Goal: Information Seeking & Learning: Understand process/instructions

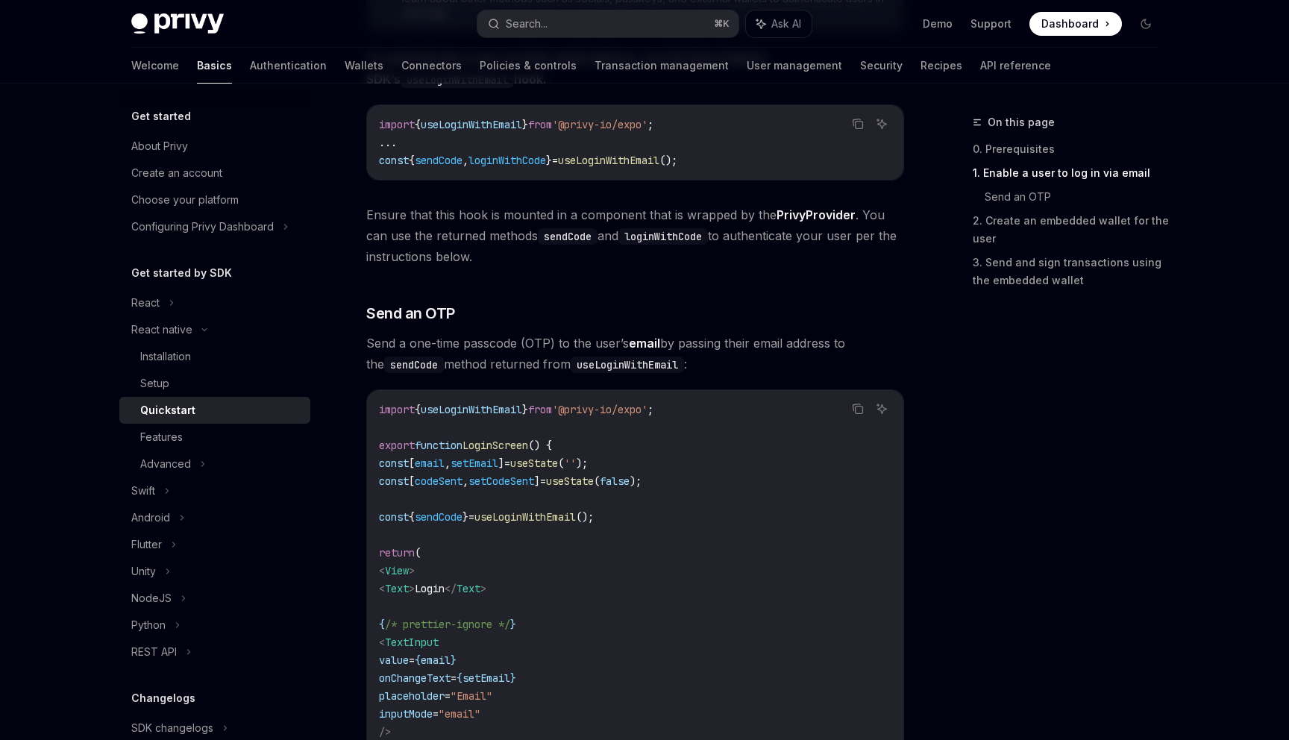
scroll to position [417, 0]
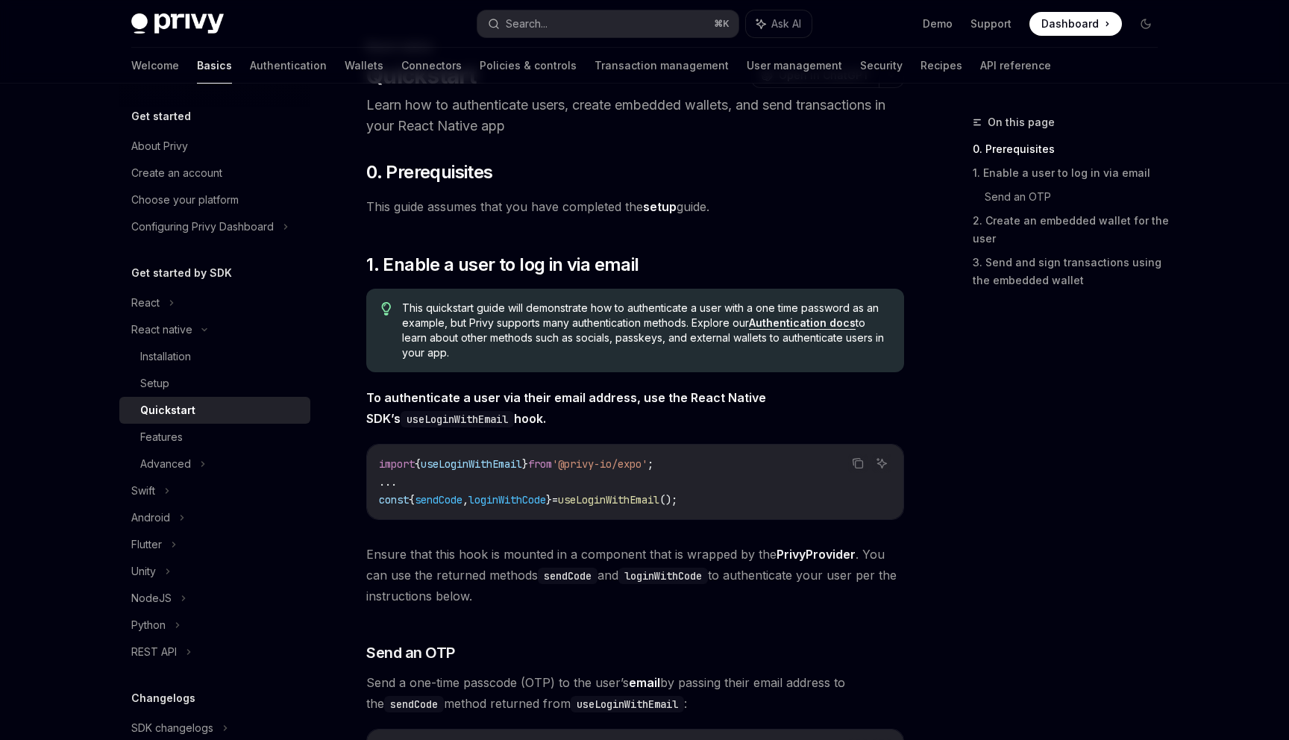
scroll to position [56, 0]
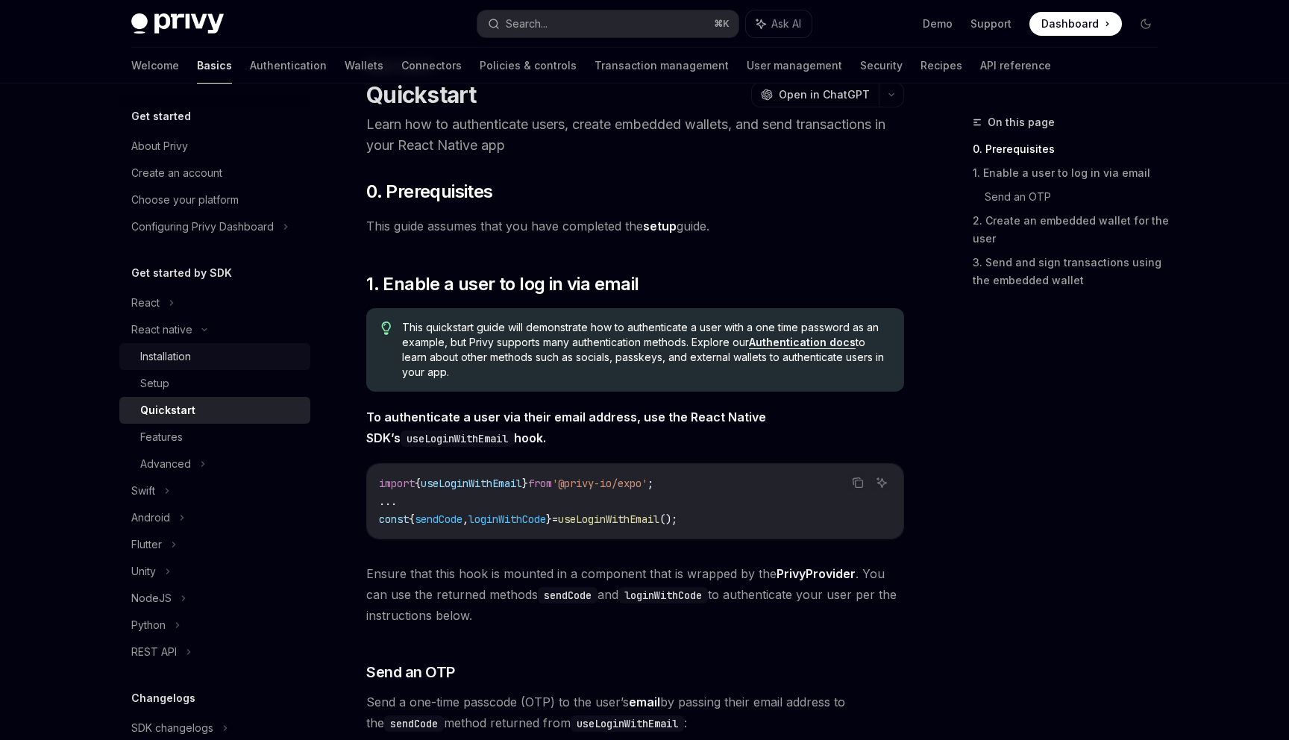
click at [227, 355] on div "Installation" at bounding box center [220, 357] width 161 height 18
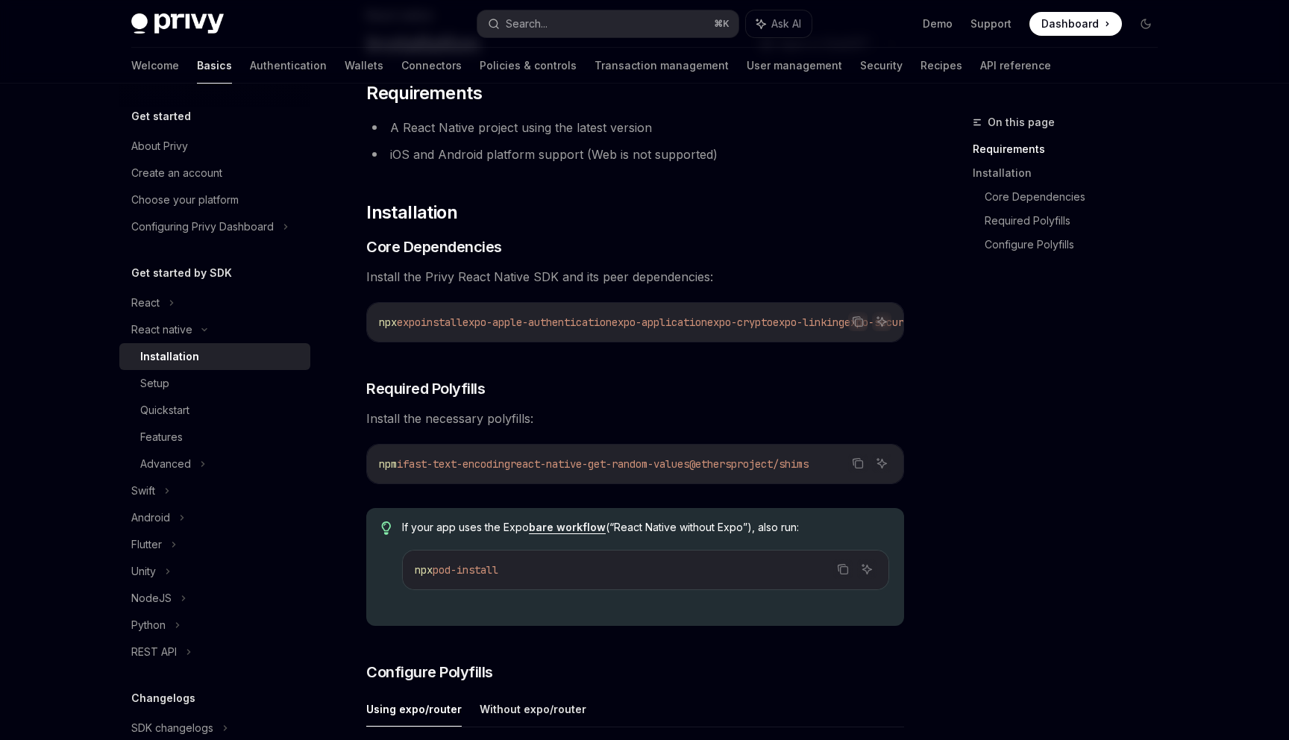
scroll to position [105, 0]
click at [843, 289] on div "​ Requirements A React Native project using the latest version iOS and Android …" at bounding box center [635, 728] width 538 height 1290
click at [862, 321] on icon "Copy the contents from the code block" at bounding box center [858, 323] width 12 height 12
click at [851, 225] on h2 "​ Installation" at bounding box center [635, 214] width 538 height 24
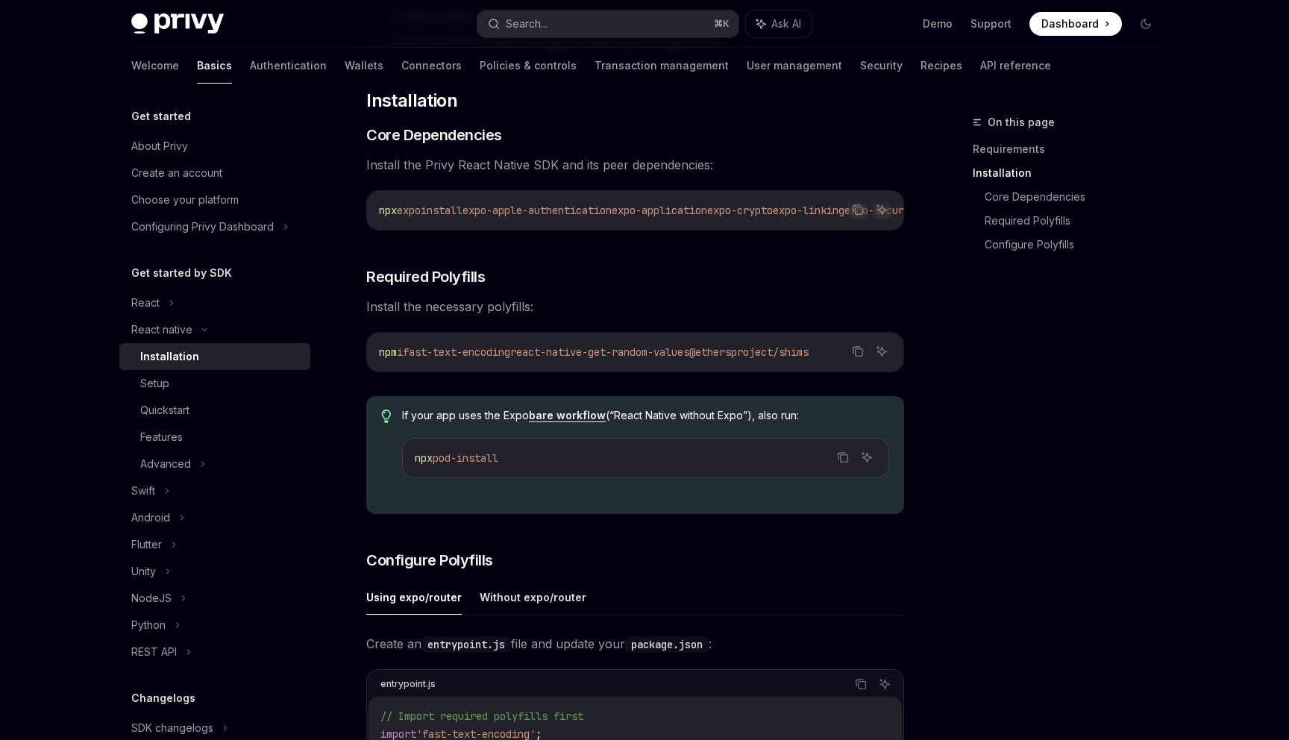
scroll to position [216, 0]
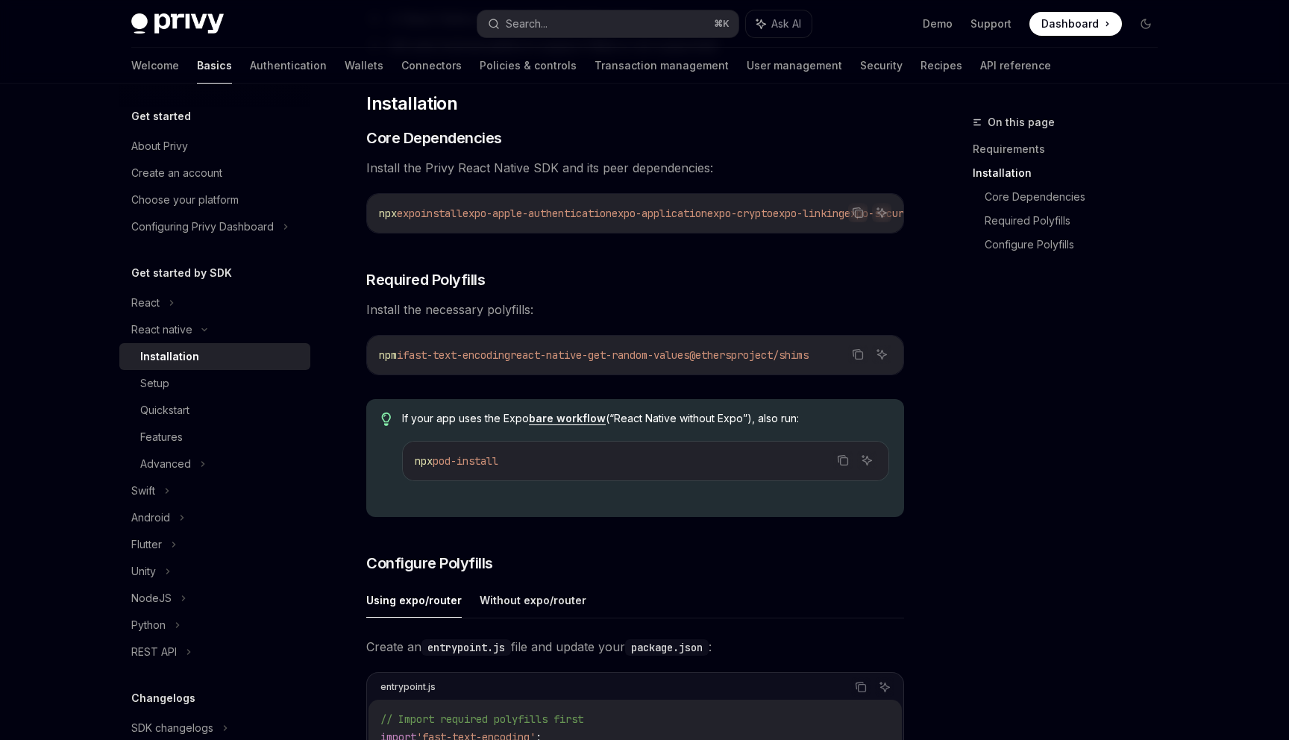
click at [895, 371] on div "npm i fast-text-encoding react-native-get-random-values @ethersproject/shims" at bounding box center [635, 355] width 536 height 39
click at [854, 360] on icon "Copy the contents from the code block" at bounding box center [858, 354] width 12 height 12
click at [735, 354] on span "@ethersproject/shims" at bounding box center [748, 354] width 119 height 13
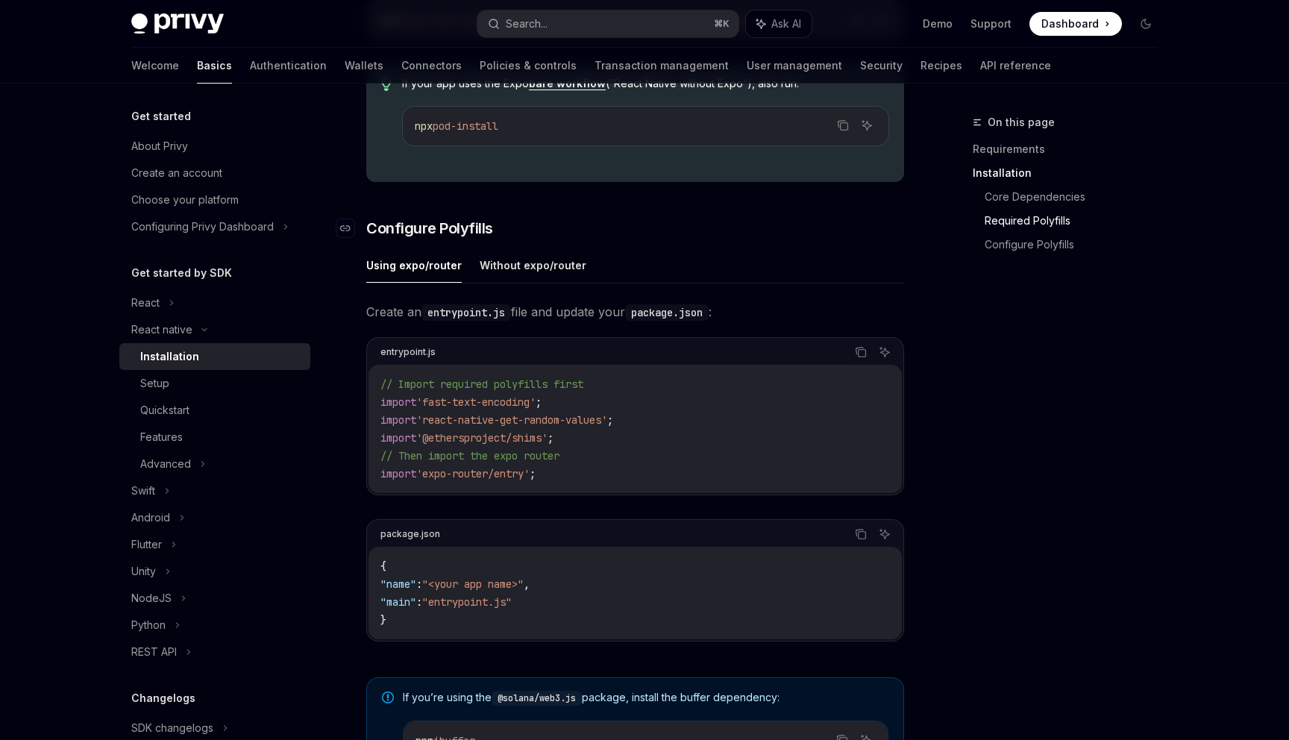
scroll to position [549, 0]
click at [581, 474] on code "// Import required polyfills first import 'fast-text-encoding' ; import 'react-…" at bounding box center [634, 430] width 509 height 107
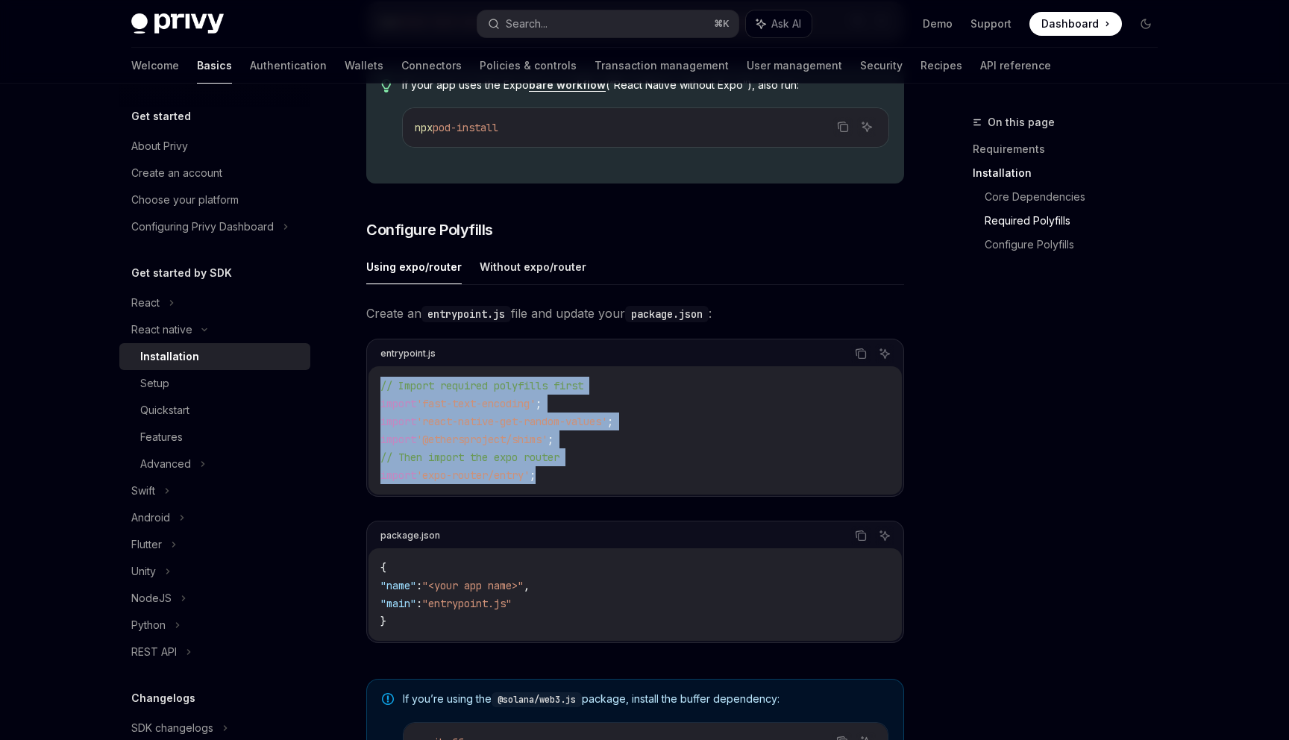
drag, startPoint x: 574, startPoint y: 479, endPoint x: 375, endPoint y: 382, distance: 221.5
click at [375, 382] on div "// Import required polyfills first import 'fast-text-encoding' ; import 'react-…" at bounding box center [634, 430] width 533 height 128
copy code "// Import required polyfills first import 'fast-text-encoding' ; import 'react-…"
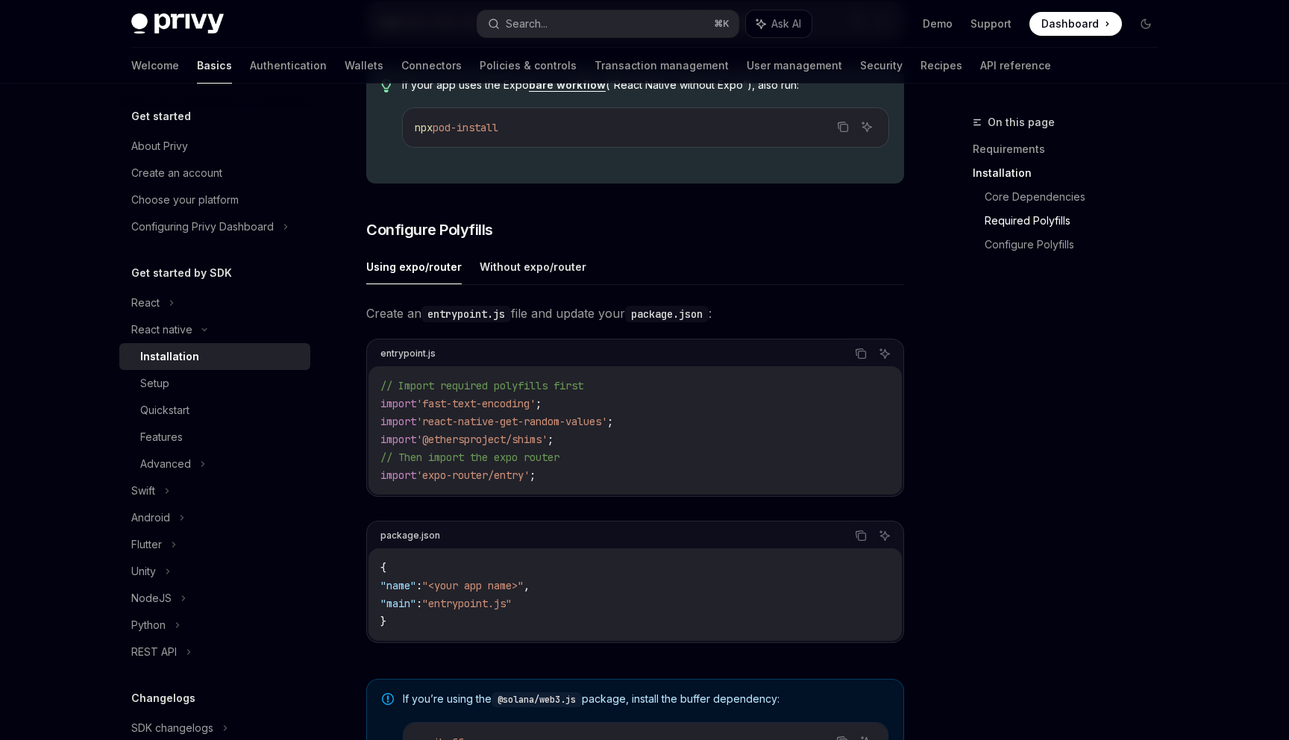
click at [483, 592] on span ""<your app name>"" at bounding box center [472, 585] width 101 height 13
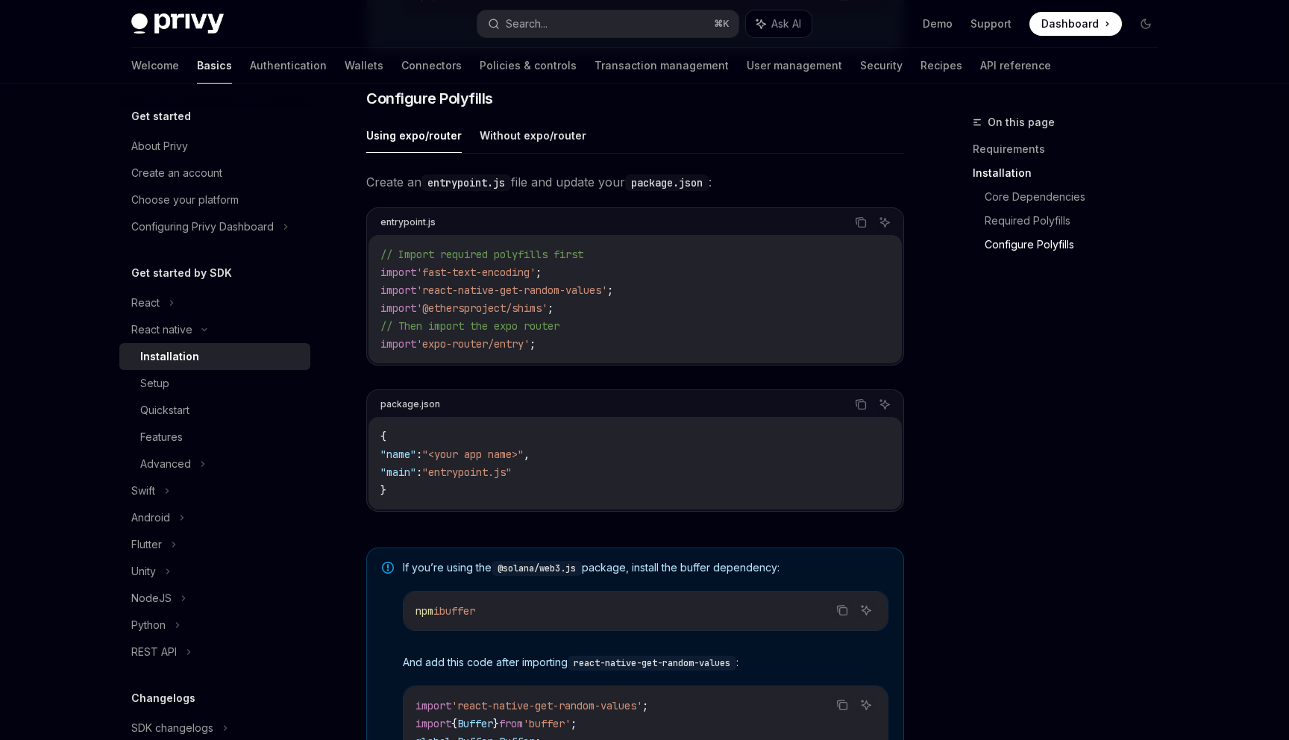
scroll to position [638, 0]
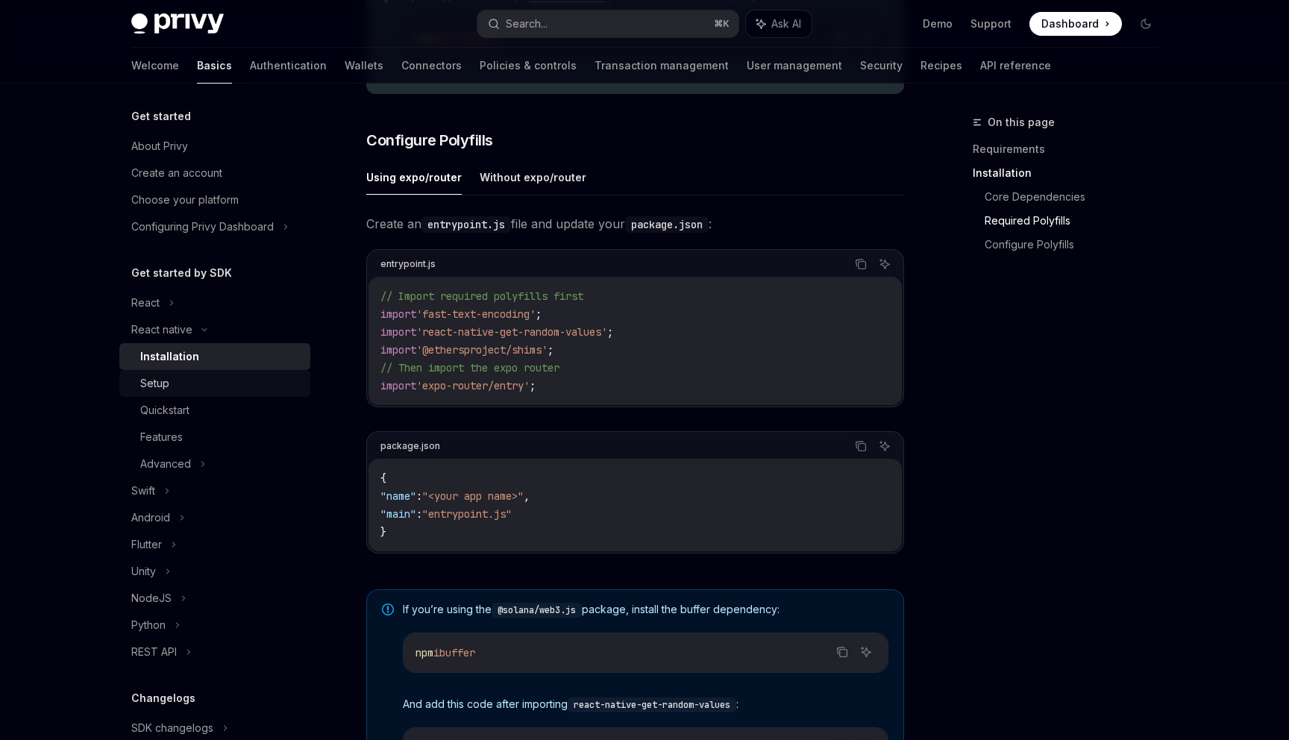
click at [161, 383] on div "Setup" at bounding box center [154, 383] width 29 height 18
type textarea "*"
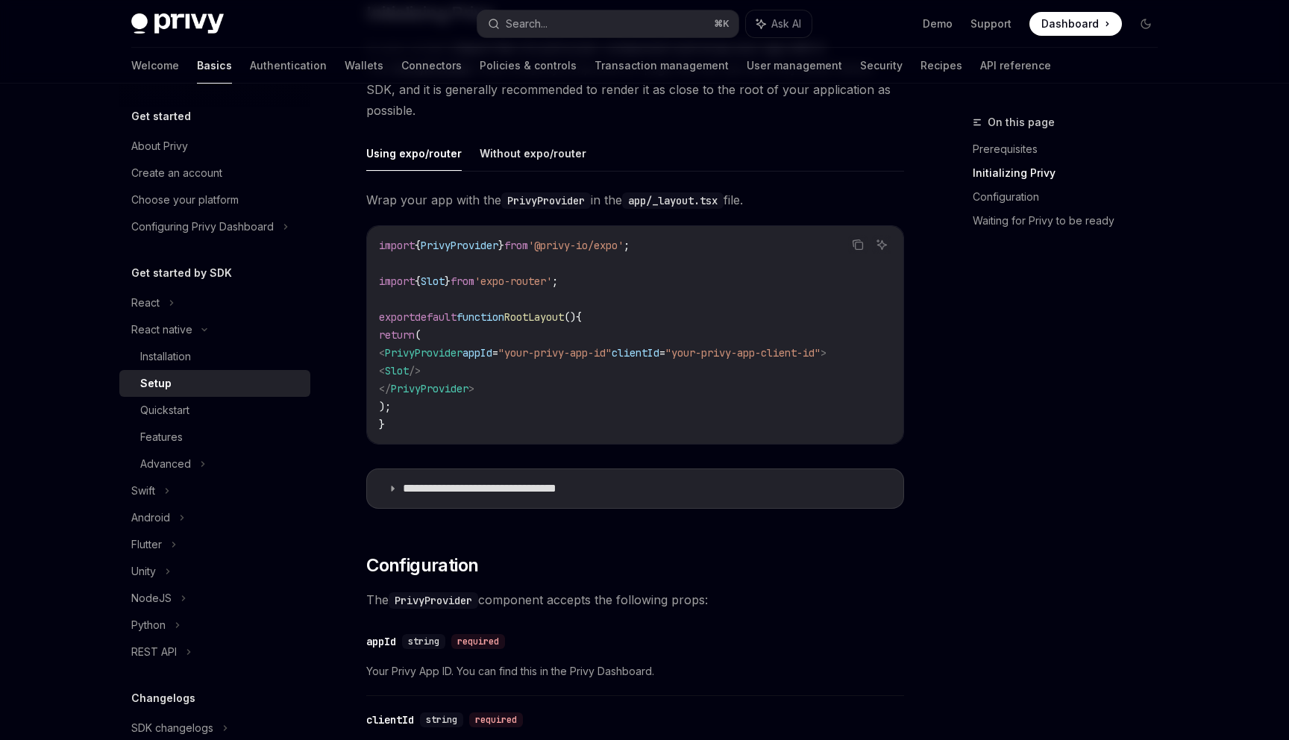
scroll to position [0, 19]
drag, startPoint x: 404, startPoint y: 353, endPoint x: 866, endPoint y: 358, distance: 461.7
click at [826, 358] on span "< PrivyProvider appId = "your-privy-app-id" clientId = "your-privy-app-client-i…" at bounding box center [603, 352] width 448 height 13
click at [665, 288] on code "import { PrivyProvider } from '@privy-io/expo' ; import { Slot } from 'expo-rou…" at bounding box center [635, 334] width 512 height 197
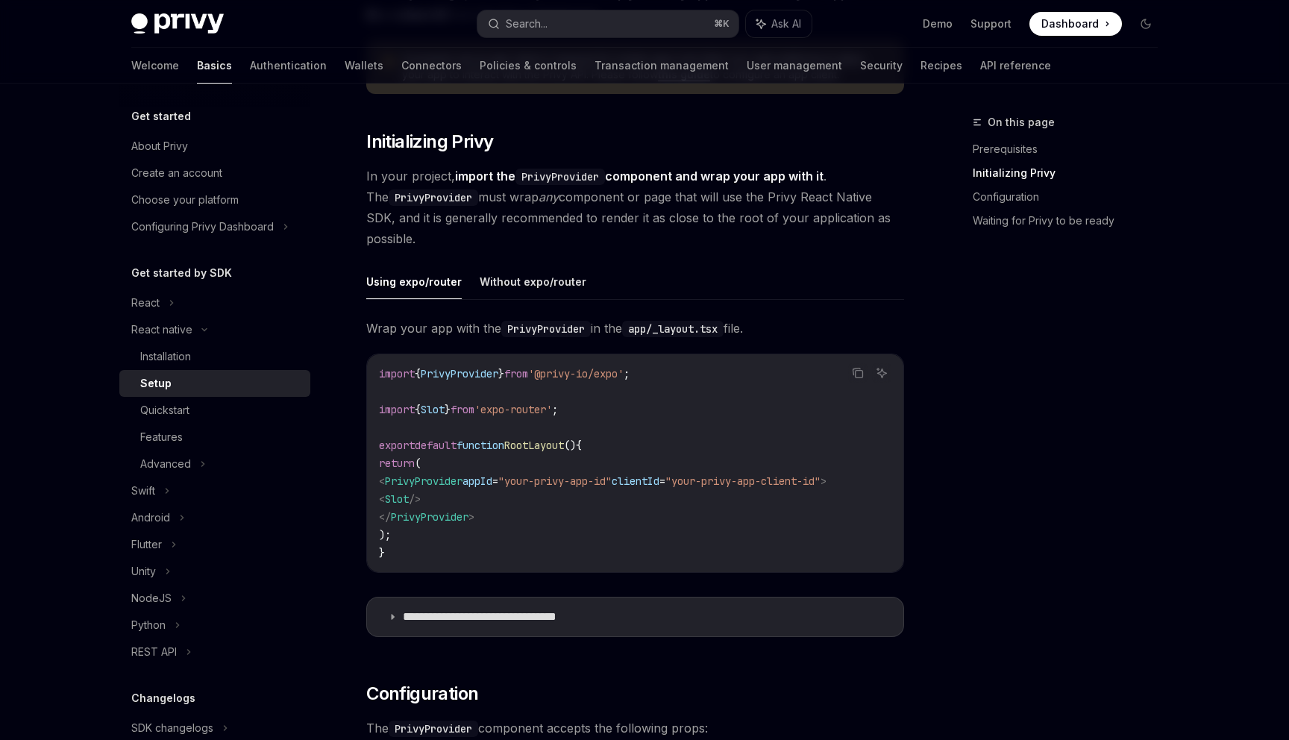
scroll to position [230, 0]
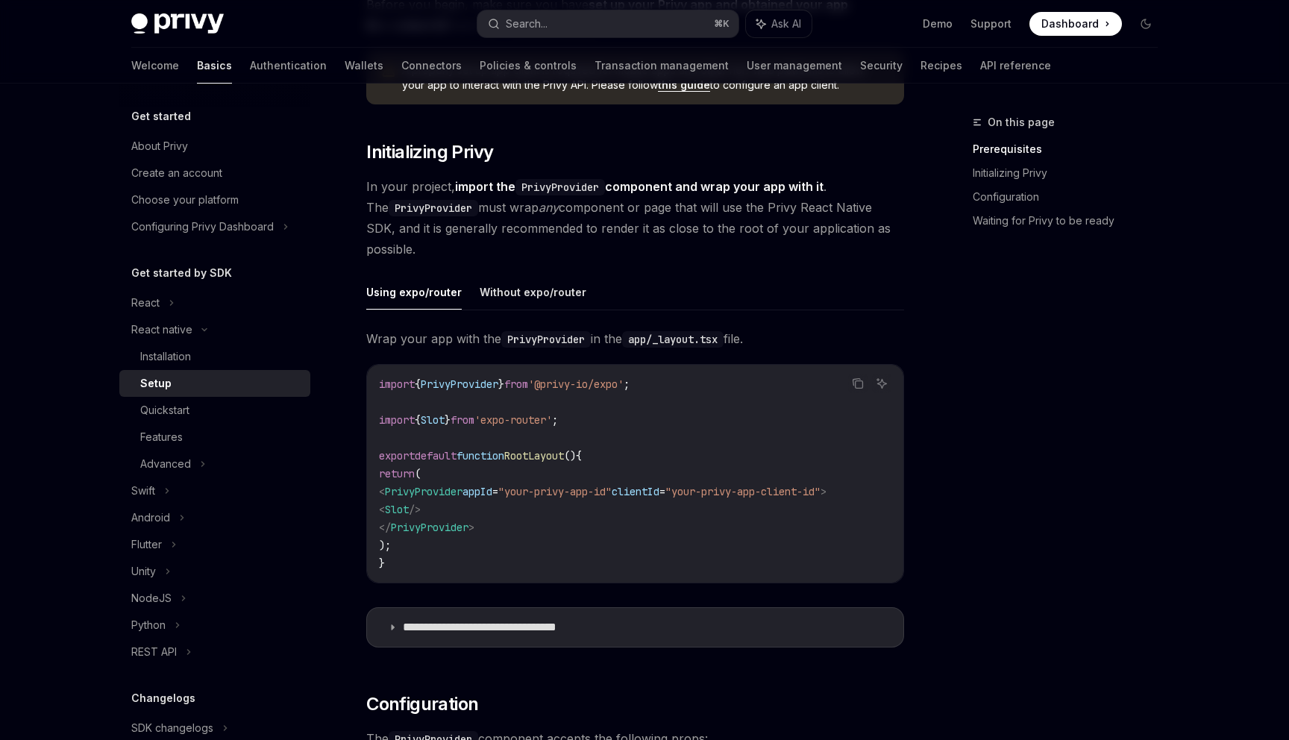
click at [556, 581] on div "import { PrivyProvider } from '@privy-io/expo' ; import { Slot } from 'expo-rou…" at bounding box center [635, 474] width 536 height 218
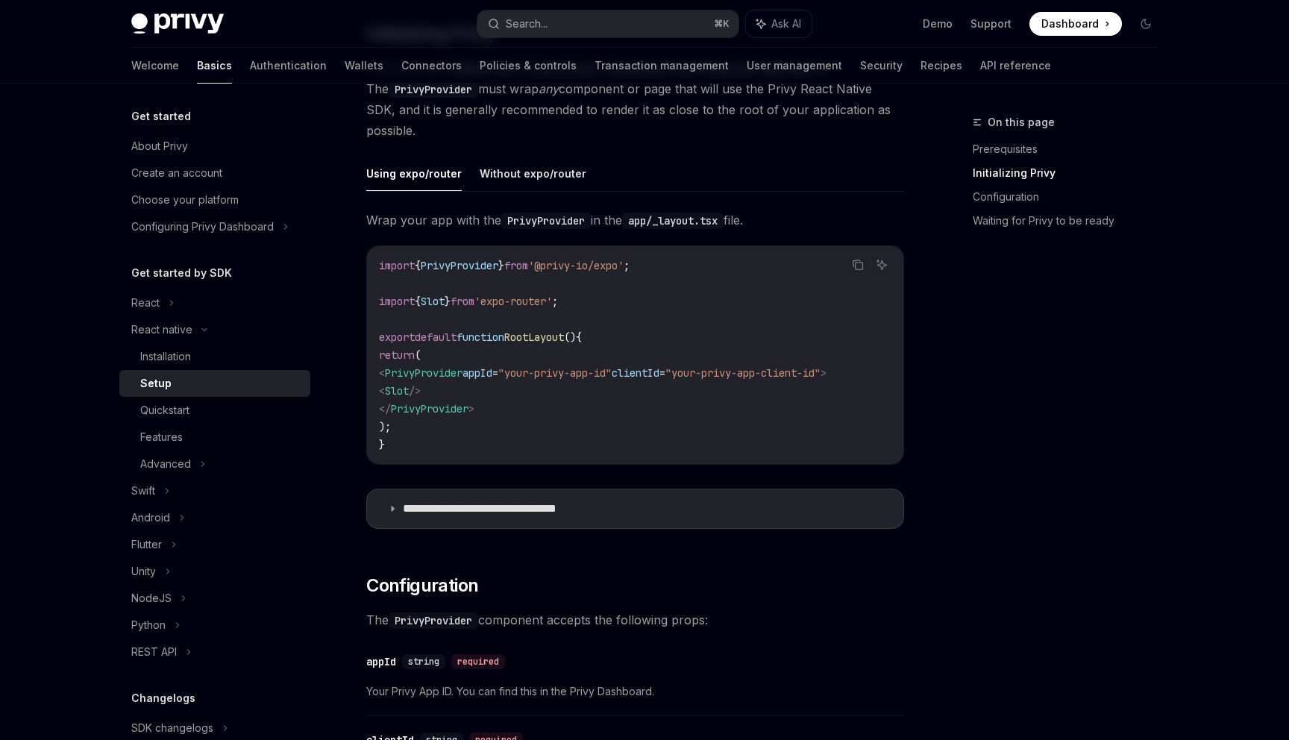
scroll to position [348, 0]
click at [392, 514] on icon at bounding box center [392, 509] width 9 height 9
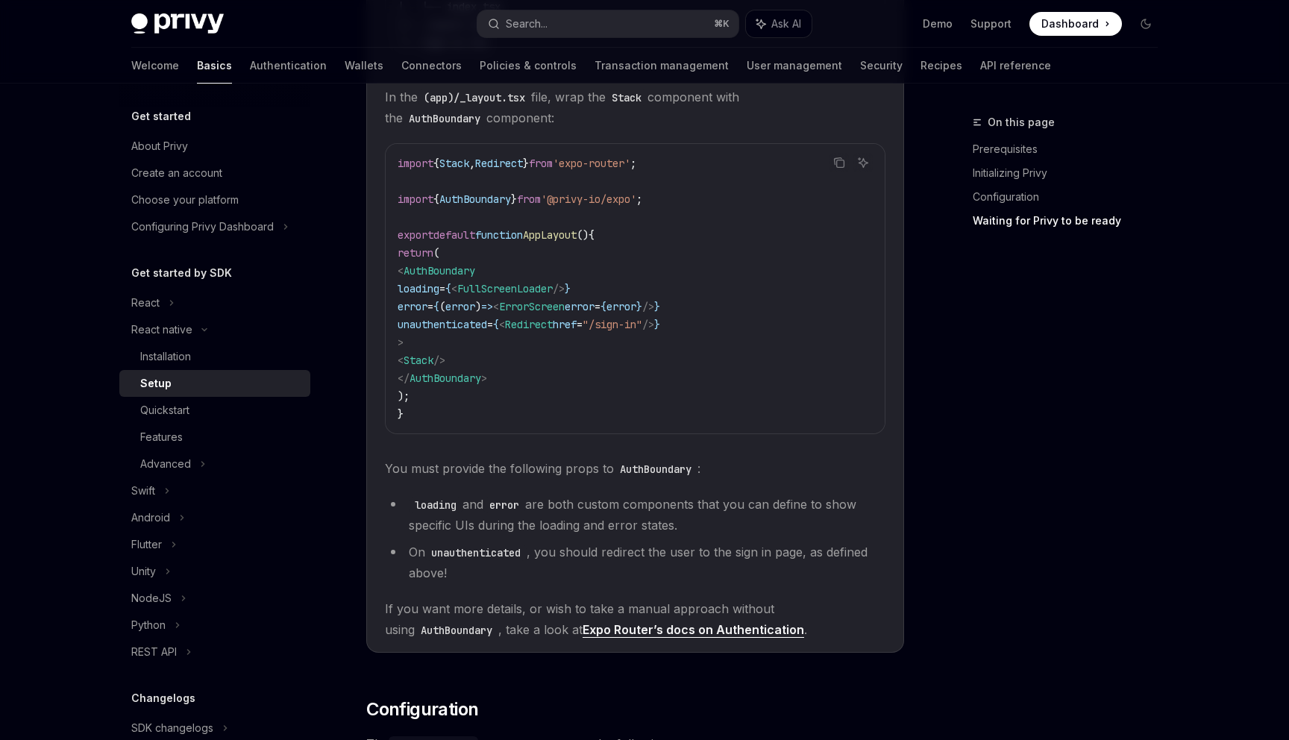
scroll to position [1129, 0]
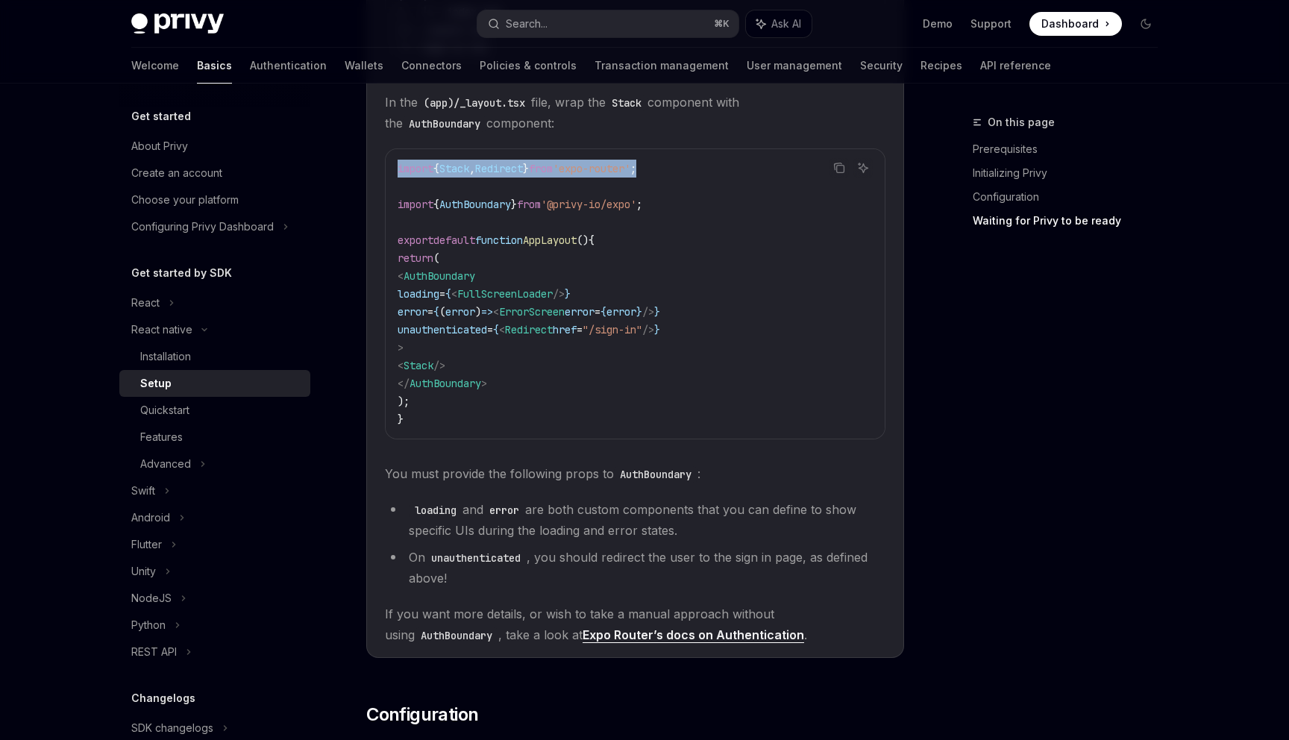
drag, startPoint x: 685, startPoint y: 170, endPoint x: 365, endPoint y: 168, distance: 320.7
click at [365, 168] on div "React native Setup OpenAI Open in ChatGPT OpenAI Open in ChatGPT ​ Prerequisite…" at bounding box center [495, 411] width 823 height 2854
copy span "import { Stack , Redirect } from 'expo-router' ;"
click at [655, 222] on code "import { Stack , Redirect } from 'expo-router' ; import { AuthBoundary } from '…" at bounding box center [635, 294] width 475 height 269
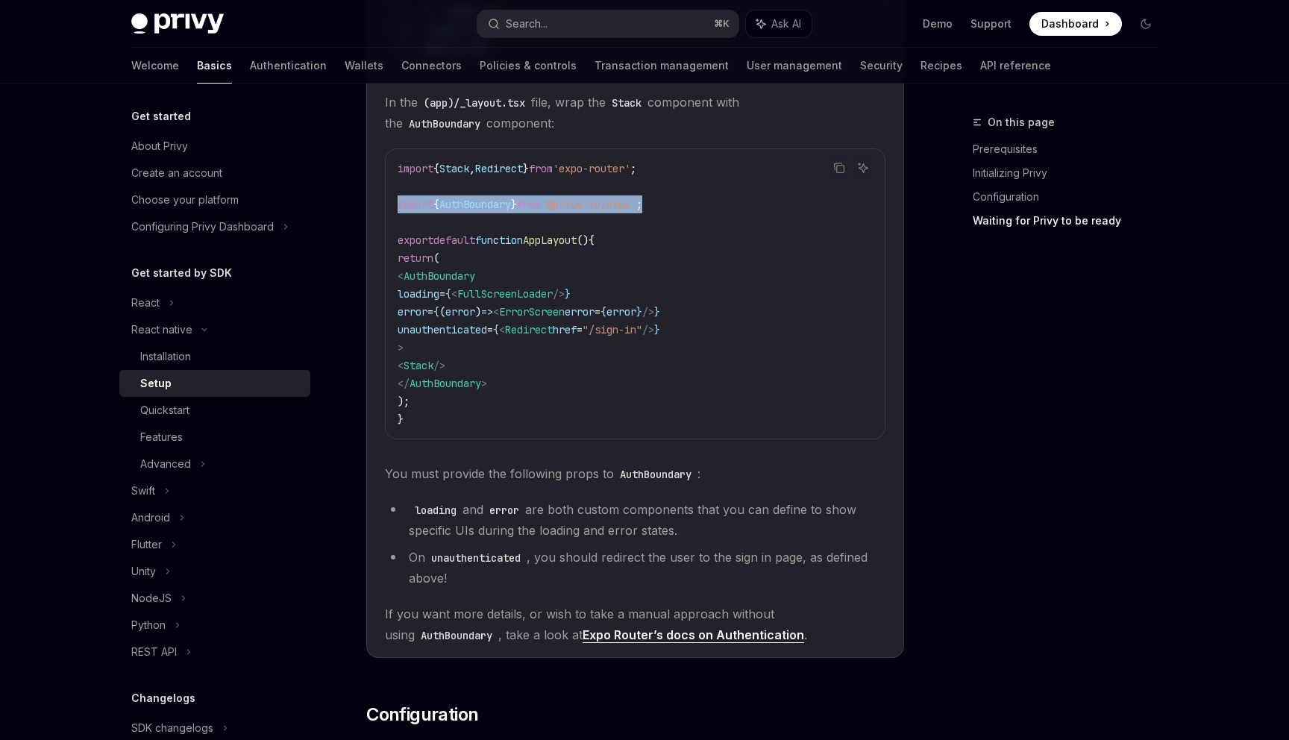
drag, startPoint x: 685, startPoint y: 210, endPoint x: 392, endPoint y: 211, distance: 293.1
click at [392, 211] on div "import { Stack , Redirect } from 'expo-router' ; import { AuthBoundary } from '…" at bounding box center [635, 293] width 499 height 289
copy span "import { AuthBoundary } from '@privy-io/expo' ;"
click at [563, 266] on code "import { Stack , Redirect } from 'expo-router' ; import { AuthBoundary } from '…" at bounding box center [635, 294] width 475 height 269
copy code "< AuthBoundary loading = { < FullScreenLoader /> } error = { ( error ) => < Err…"
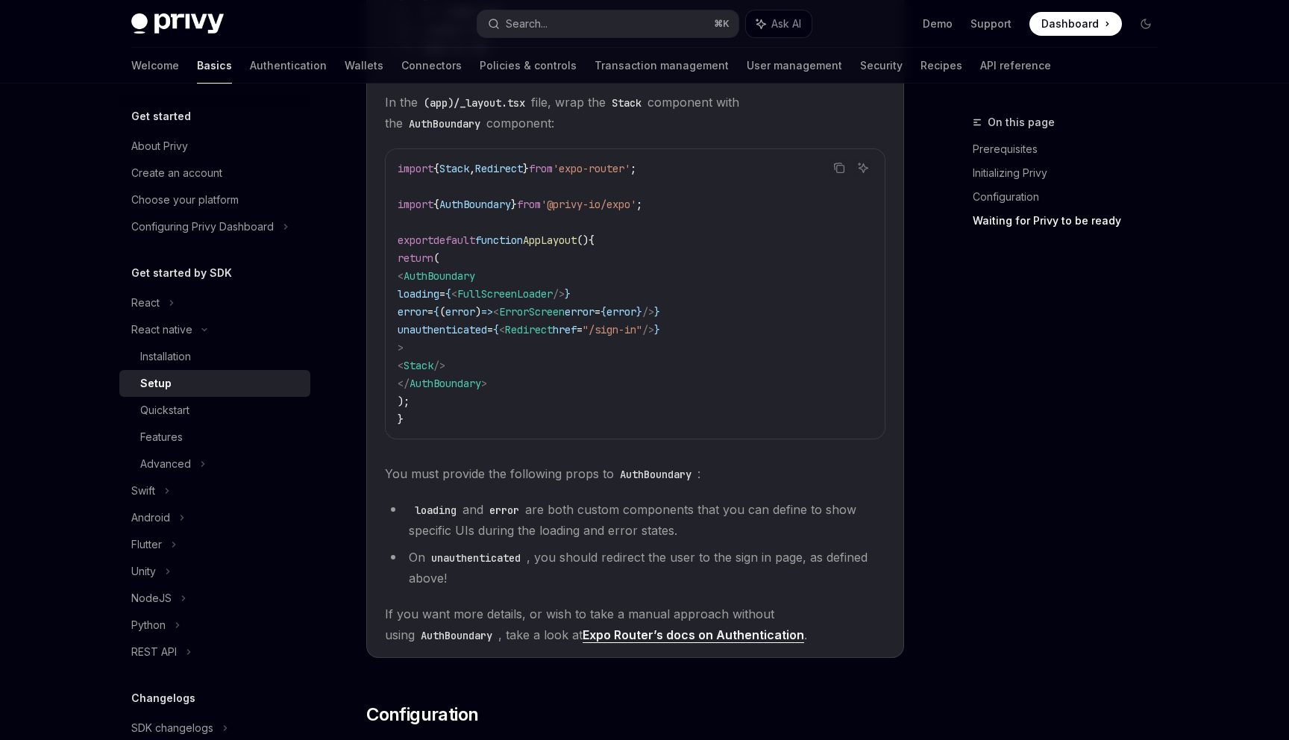
drag, startPoint x: 421, startPoint y: 280, endPoint x: 464, endPoint y: 347, distance: 79.5
click at [464, 347] on code "import { Stack , Redirect } from 'expo-router' ; import { AuthBoundary } from '…" at bounding box center [635, 294] width 475 height 269
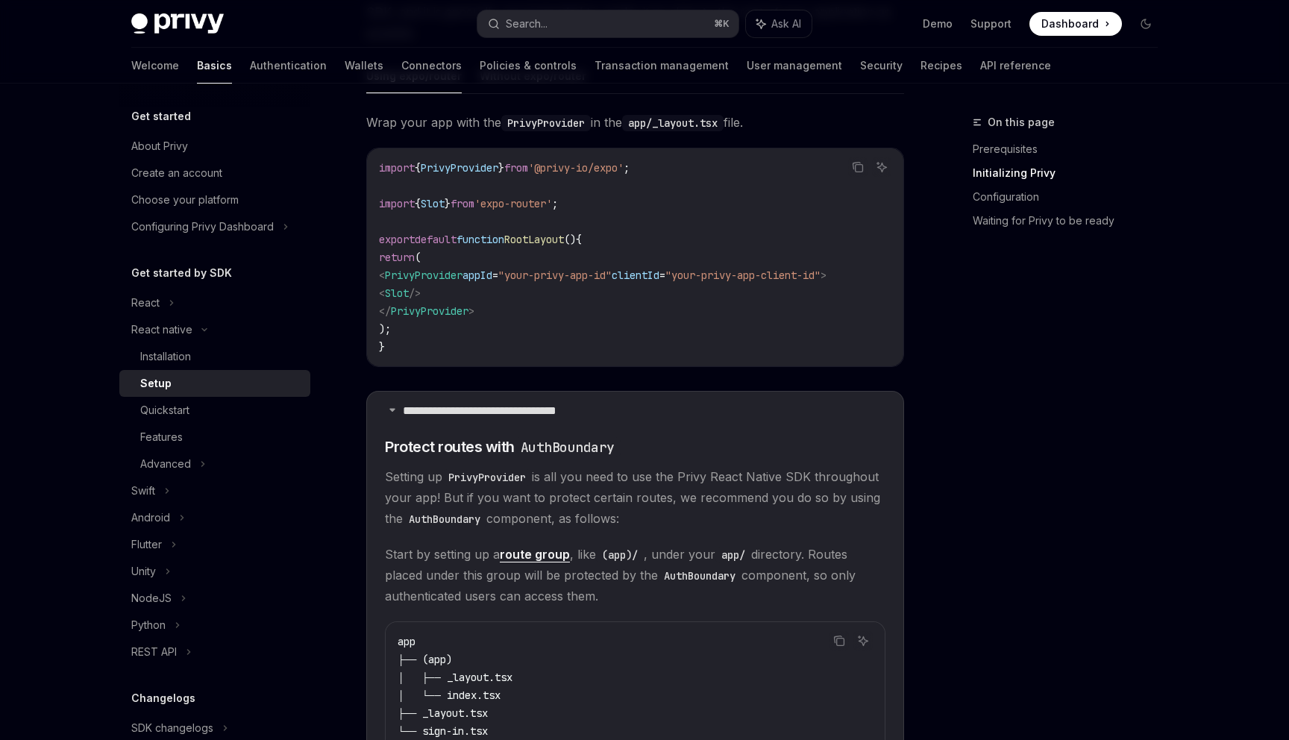
scroll to position [449, 0]
drag, startPoint x: 404, startPoint y: 276, endPoint x: 889, endPoint y: 277, distance: 485.6
click at [889, 277] on code "import { PrivyProvider } from '@privy-io/expo' ; import { Slot } from 'expo-rou…" at bounding box center [635, 254] width 512 height 197
click at [469, 163] on span "PrivyProvider" at bounding box center [460, 164] width 78 height 13
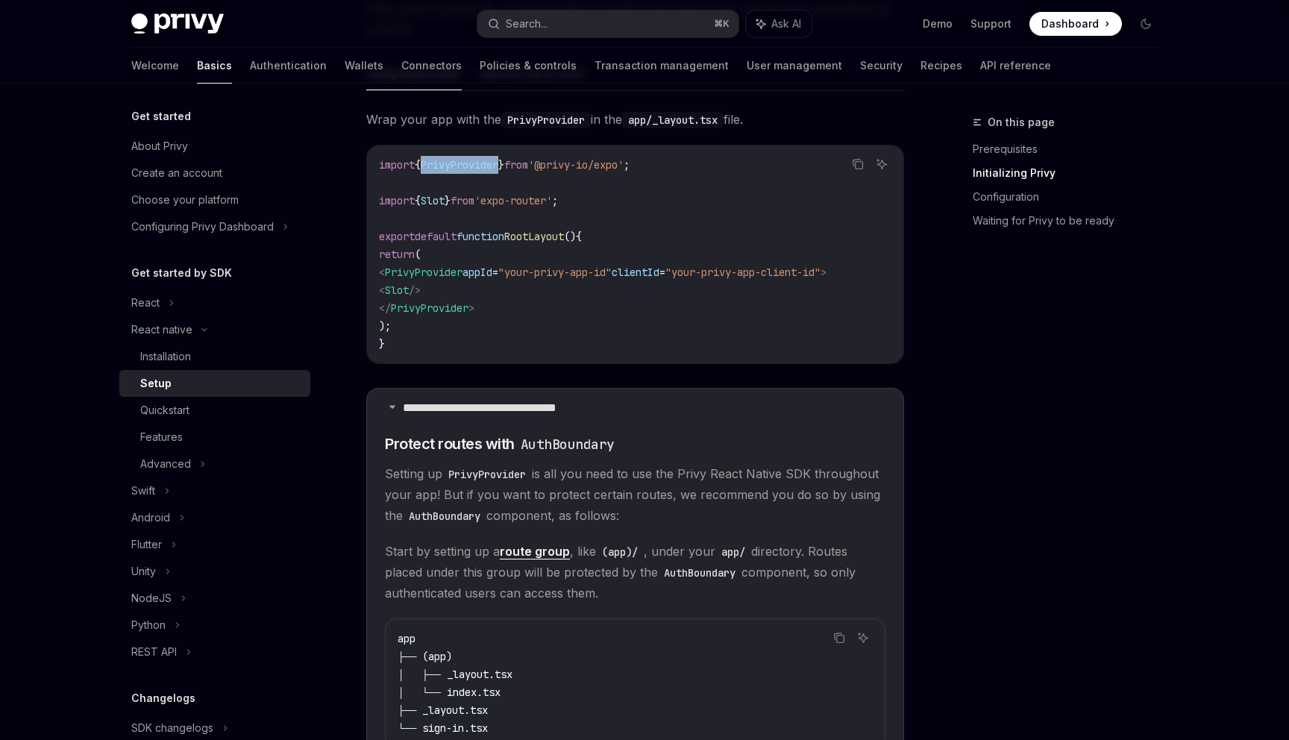
click at [469, 163] on span "PrivyProvider" at bounding box center [460, 164] width 78 height 13
copy span "PrivyProvider"
drag, startPoint x: 404, startPoint y: 273, endPoint x: 894, endPoint y: 273, distance: 490.8
click at [891, 273] on code "import { PrivyProvider } from '@privy-io/expo' ; import { Slot } from 'expo-rou…" at bounding box center [635, 254] width 512 height 197
copy span "< PrivyProvider appId = "your-privy-app-id" clientId = "your-privy-app-client-i…"
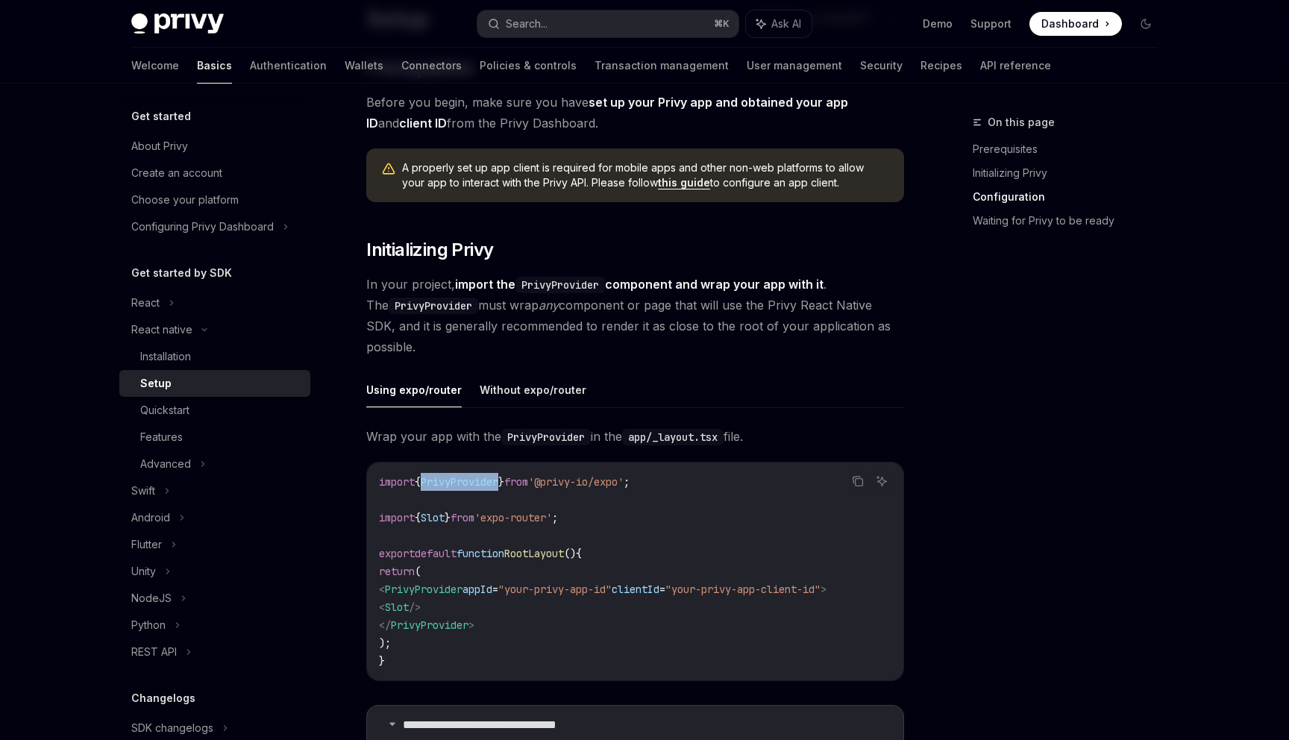
scroll to position [0, 0]
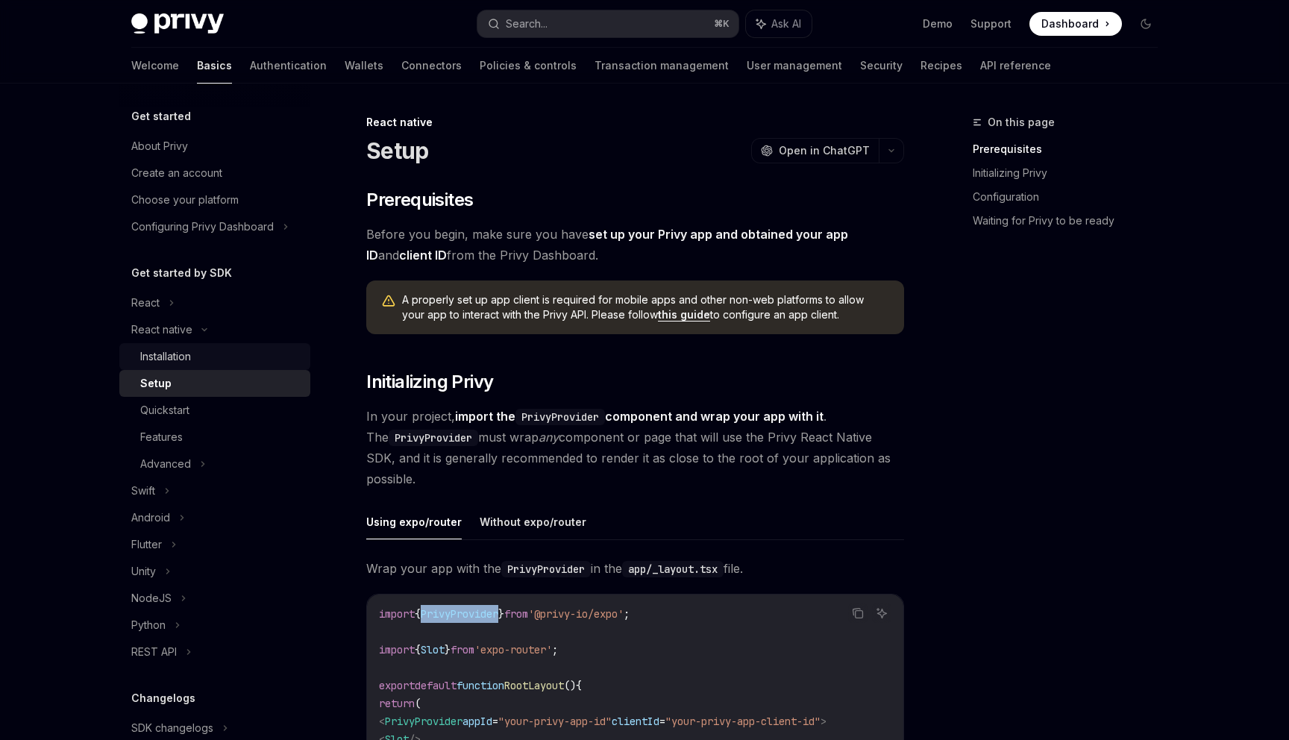
click at [171, 364] on div "Installation" at bounding box center [165, 357] width 51 height 18
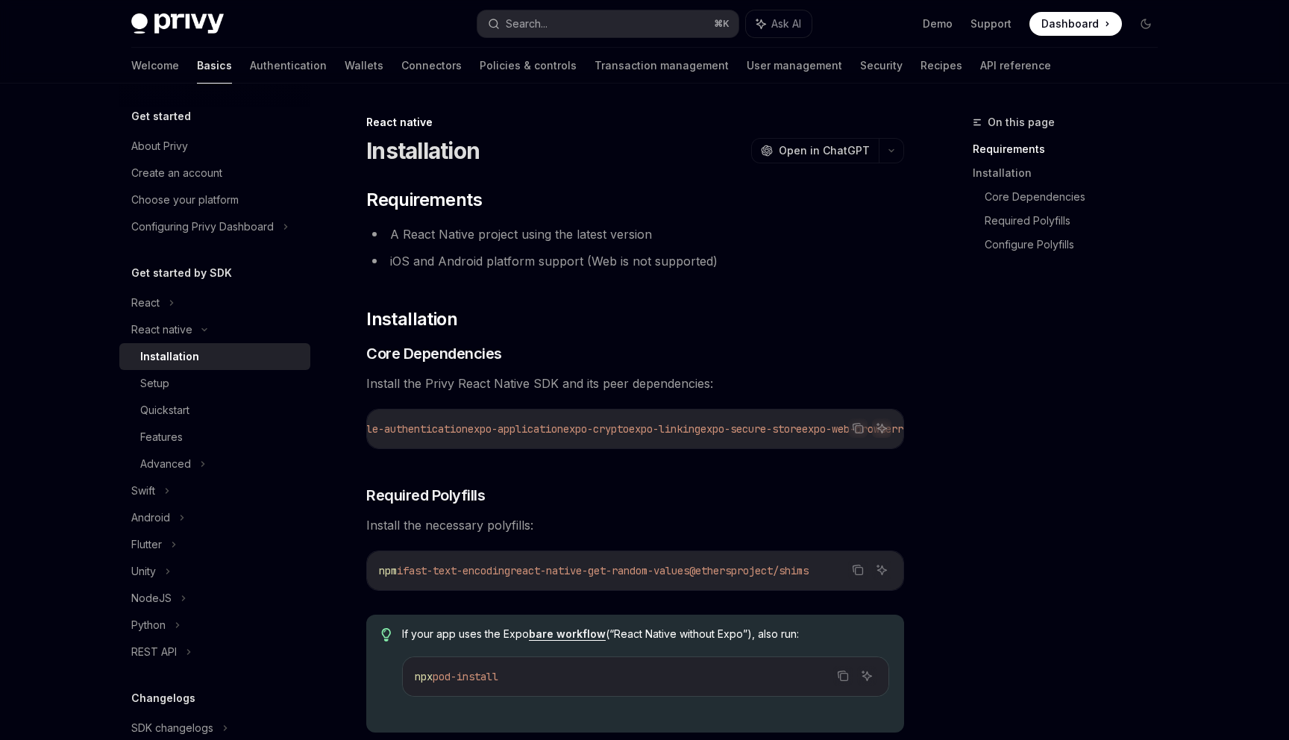
scroll to position [0, 142]
